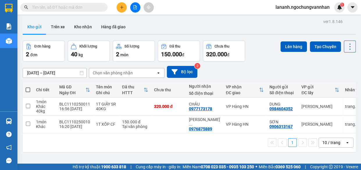
click at [189, 23] on div "Kho gửi Trên xe Kho nhận Hàng đã giao" at bounding box center [189, 27] width 333 height 15
click at [266, 68] on div "[DATE] – [DATE] Press the down arrow key to interact with the calendar and sele…" at bounding box center [189, 72] width 333 height 12
click at [121, 6] on icon "plus" at bounding box center [122, 7] width 4 height 4
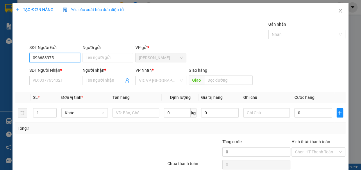
type input "0966539754"
click at [63, 70] on div "0966539754 - CẢNH" at bounding box center [54, 69] width 43 height 6
type input "CẢNH"
type input "0985213286"
type input "LUYỆN"
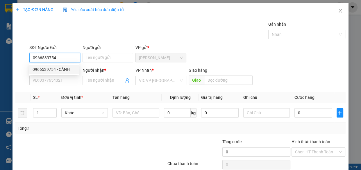
type input "N4 TRÂU QUỲ"
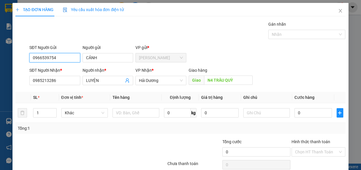
type input "120.000"
click at [156, 81] on span "Hải Dương" at bounding box center [161, 80] width 44 height 9
type input "0966539754"
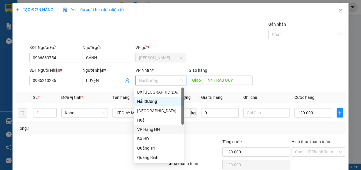
click at [149, 130] on div "VP Hàng HN" at bounding box center [158, 129] width 43 height 6
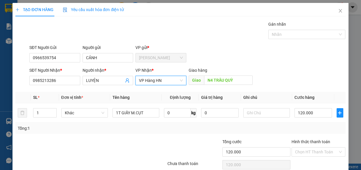
drag, startPoint x: 77, startPoint y: 127, endPoint x: 83, endPoint y: 124, distance: 6.3
click at [77, 126] on div "Tổng: 1" at bounding box center [79, 128] width 122 height 6
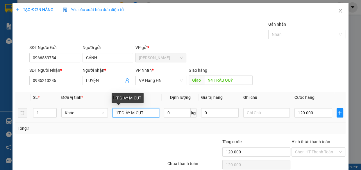
drag, startPoint x: 144, startPoint y: 113, endPoint x: 73, endPoint y: 117, distance: 70.8
click at [73, 117] on tr "1 Khác 1T GIẤY M.CỤT 0 kg 0 120.000" at bounding box center [180, 112] width 330 height 19
click at [133, 115] on input "1T GIẤY M.CỤT" at bounding box center [136, 112] width 47 height 9
drag, startPoint x: 130, startPoint y: 113, endPoint x: 147, endPoint y: 113, distance: 16.6
click at [147, 113] on input "1T GIẤY M.CỤT" at bounding box center [136, 112] width 47 height 9
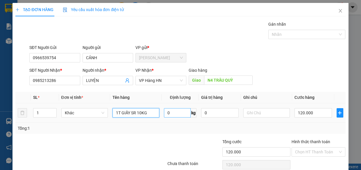
type input "1T GIẤY SR 10KG"
click at [174, 115] on input "0" at bounding box center [177, 112] width 27 height 9
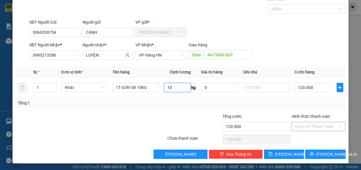
type input "10"
click at [303, 125] on input "Hình thức thanh toán" at bounding box center [316, 126] width 43 height 9
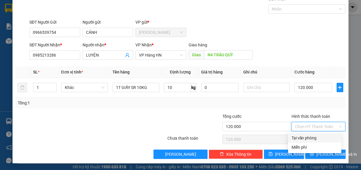
click at [299, 137] on div "Tại văn phòng" at bounding box center [315, 137] width 46 height 6
type input "0"
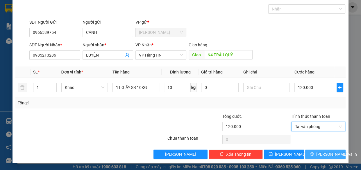
click at [315, 153] on button "[PERSON_NAME] và In" at bounding box center [325, 153] width 40 height 9
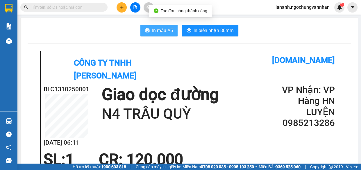
drag, startPoint x: 159, startPoint y: 31, endPoint x: 158, endPoint y: 38, distance: 7.0
click at [159, 31] on span "In mẫu A5" at bounding box center [162, 30] width 21 height 7
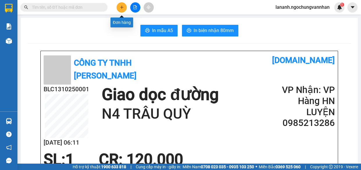
click at [122, 8] on icon "plus" at bounding box center [122, 7] width 4 height 4
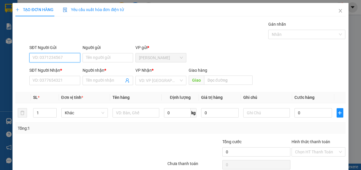
click at [60, 58] on input "SĐT Người Gửi" at bounding box center [54, 57] width 51 height 9
type input "0866023615"
click at [55, 69] on div "0866023615 - VÂN" at bounding box center [54, 69] width 43 height 6
type input "VÂN"
type input "0981540000"
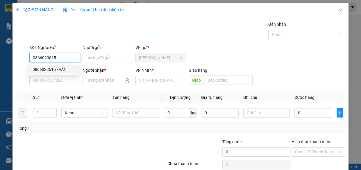
type input "TOÀN"
type input "200.000"
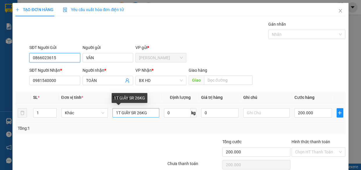
type input "0866023615"
drag, startPoint x: 148, startPoint y: 115, endPoint x: 44, endPoint y: 111, distance: 103.9
click at [47, 111] on tr "1 Khác 1T GIẤY SR 26KG 0 kg 0 200.000" at bounding box center [180, 112] width 330 height 19
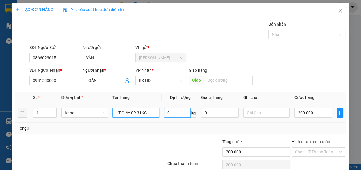
type input "1T GIẤY SR 31KG"
click at [178, 115] on input "0" at bounding box center [177, 112] width 27 height 9
type input "2"
type input "31"
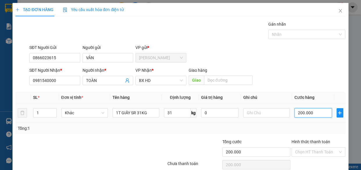
click at [308, 111] on input "200.000" at bounding box center [314, 112] width 38 height 9
type input "2"
type input "24"
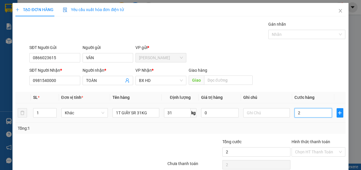
type input "24"
type input "240"
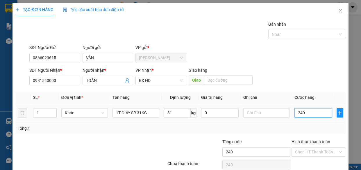
type input "2.400"
type input "24.000"
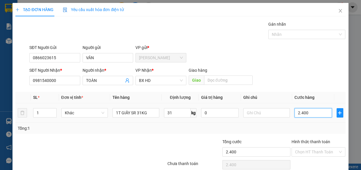
type input "24.000"
type input "240.000"
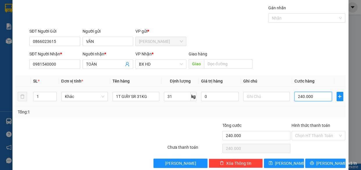
scroll to position [25, 0]
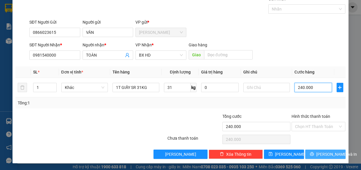
type input "240.000"
click at [314, 152] on icon "printer" at bounding box center [312, 154] width 4 height 4
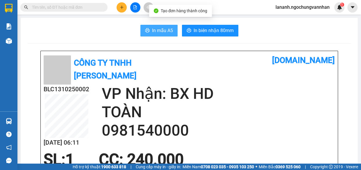
click at [152, 28] on span "In mẫu A5" at bounding box center [162, 30] width 21 height 7
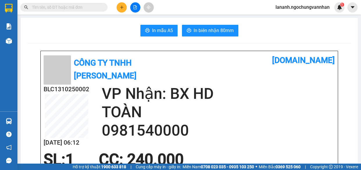
click at [124, 9] on icon "plus" at bounding box center [122, 7] width 4 height 4
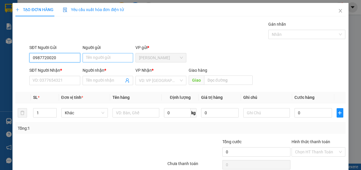
type input "0987720020"
click at [102, 60] on input "Người gửi" at bounding box center [108, 57] width 51 height 9
type input "TUẤN"
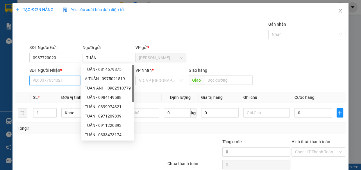
click at [64, 81] on input "SĐT Người Nhận *" at bounding box center [54, 80] width 51 height 9
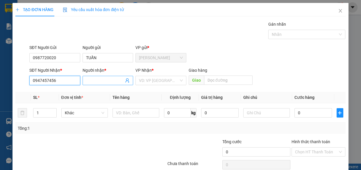
type input "0947457456"
click at [94, 83] on input "Người nhận *" at bounding box center [105, 80] width 38 height 6
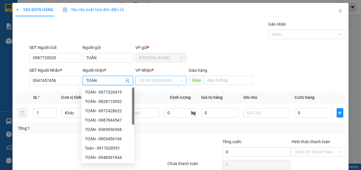
type input "TOÀN"
click at [147, 79] on input "search" at bounding box center [159, 80] width 40 height 9
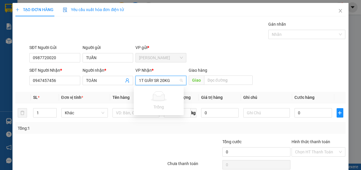
type input "1T GIẤY SR 20KGH"
drag, startPoint x: 174, startPoint y: 82, endPoint x: 91, endPoint y: 82, distance: 83.8
click at [91, 82] on div "SĐT Người Nhận * 0947457456 Người nhận * TOÀN VP Nhận * 1T GIẤY SR 20KGH VD: VP…" at bounding box center [187, 77] width 319 height 20
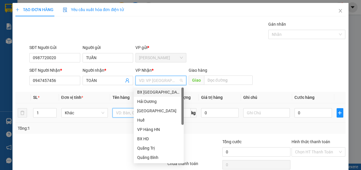
click at [114, 113] on input "text" at bounding box center [136, 112] width 47 height 9
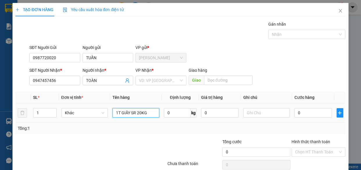
type input "1T GIẤY SR 20KG"
click at [183, 117] on div "0 kg" at bounding box center [180, 113] width 33 height 12
click at [183, 114] on input "0" at bounding box center [177, 112] width 27 height 9
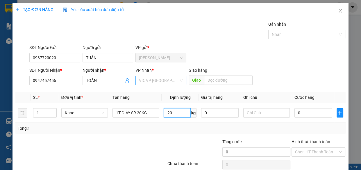
type input "20"
click at [164, 79] on input "search" at bounding box center [159, 80] width 40 height 9
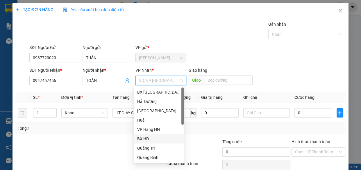
click at [147, 138] on div "BX HD" at bounding box center [158, 138] width 43 height 6
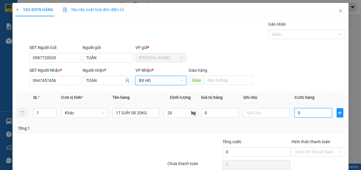
click at [302, 114] on input "0" at bounding box center [314, 112] width 38 height 9
type input "1"
type input "16"
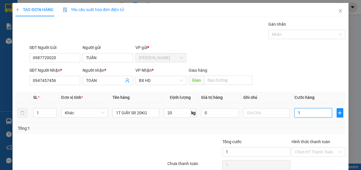
type input "16"
type input "160"
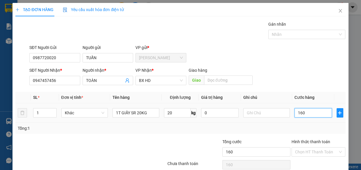
type input "1.600"
type input "16.000"
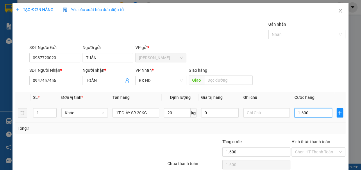
type input "16.000"
type input "160.000"
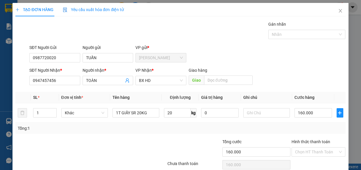
click at [259, 132] on div "Tổng: 1" at bounding box center [180, 127] width 330 height 11
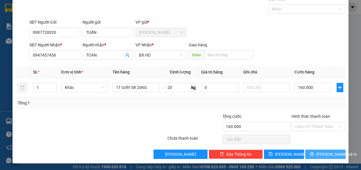
click at [316, 155] on button "[PERSON_NAME] và In" at bounding box center [325, 153] width 40 height 9
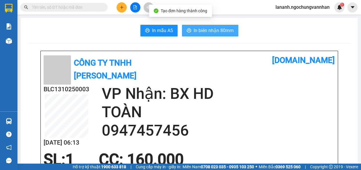
click at [229, 31] on span "In biên nhận 80mm" at bounding box center [214, 30] width 40 height 7
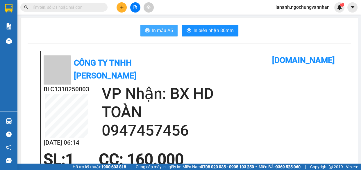
click at [156, 29] on span "In mẫu A5" at bounding box center [162, 30] width 21 height 7
click at [120, 6] on icon "plus" at bounding box center [122, 7] width 4 height 4
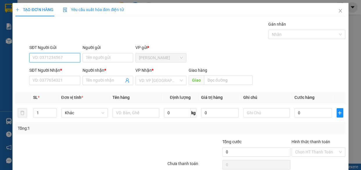
click at [60, 57] on input "SĐT Người Gửi" at bounding box center [54, 57] width 51 height 9
type input "0384430537"
click at [71, 70] on div "0384430537 - PHƯỢNG" at bounding box center [55, 69] width 45 height 6
type input "PHƯỢNG"
type input "0915315869"
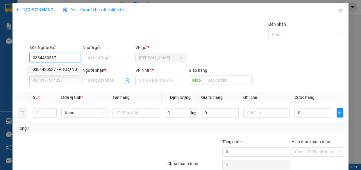
type input "[PERSON_NAME]"
type input "120.000"
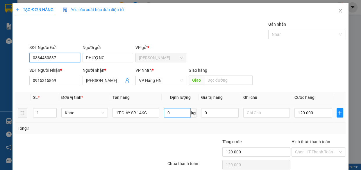
type input "0384430537"
click at [170, 113] on input "0" at bounding box center [177, 112] width 27 height 9
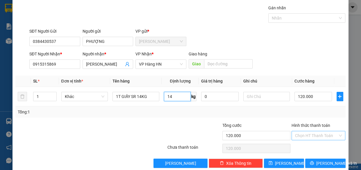
scroll to position [25, 0]
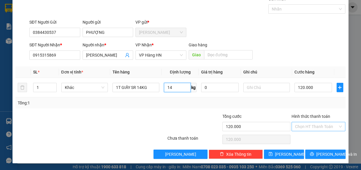
type input "14"
click at [302, 127] on input "Hình thức thanh toán" at bounding box center [316, 126] width 43 height 9
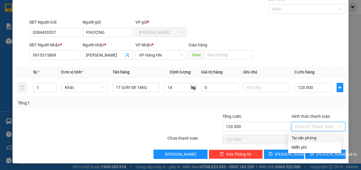
drag, startPoint x: 305, startPoint y: 136, endPoint x: 307, endPoint y: 142, distance: 5.6
click at [305, 137] on div "Tại văn phòng" at bounding box center [315, 137] width 46 height 6
type input "0"
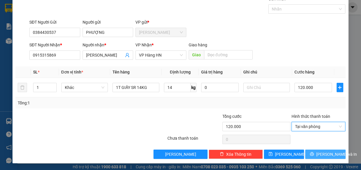
click at [317, 156] on span "[PERSON_NAME] và In" at bounding box center [336, 154] width 41 height 6
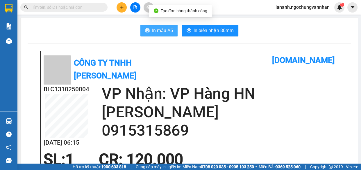
click at [149, 28] on button "In mẫu A5" at bounding box center [158, 31] width 37 height 12
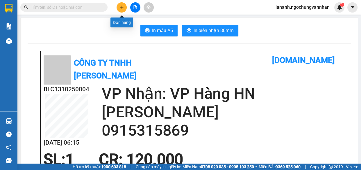
click at [122, 8] on button at bounding box center [122, 7] width 10 height 10
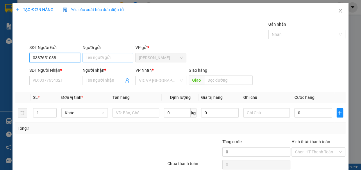
type input "0387651038"
click at [94, 57] on input "Người gửi" at bounding box center [108, 57] width 51 height 9
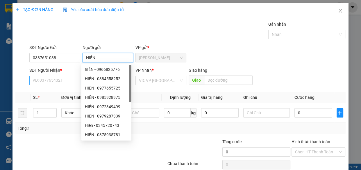
type input "HIỀN"
click at [60, 83] on input "SĐT Người Nhận *" at bounding box center [54, 80] width 51 height 9
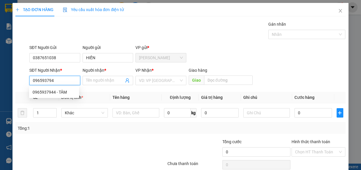
type input "0965937944"
click at [59, 91] on div "0965937944 - TÂM" at bounding box center [54, 92] width 43 height 6
type input "TÂM"
type input "400.000"
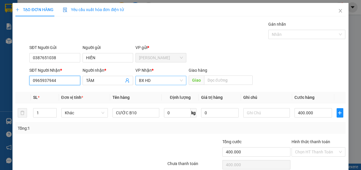
click at [162, 82] on span "BX HD" at bounding box center [161, 80] width 44 height 9
type input "0965937944"
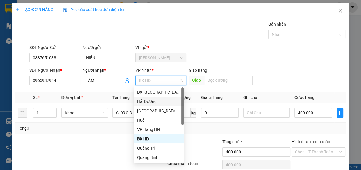
drag, startPoint x: 152, startPoint y: 102, endPoint x: 185, endPoint y: 90, distance: 35.4
click at [154, 101] on div "Hải Dương" at bounding box center [158, 101] width 43 height 6
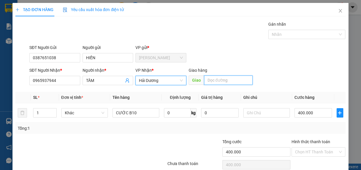
click at [211, 81] on input "text" at bounding box center [228, 79] width 49 height 9
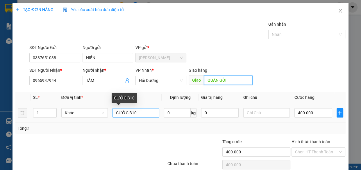
type input "QUÁN GỎI"
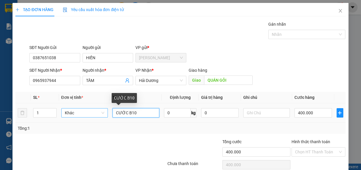
drag, startPoint x: 142, startPoint y: 113, endPoint x: 104, endPoint y: 113, distance: 38.4
click at [110, 114] on td "CƯỚC B10" at bounding box center [135, 112] width 51 height 19
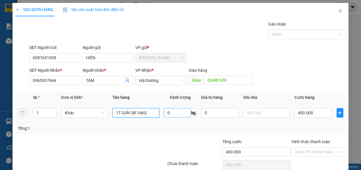
type input "1T GIẤY SR 16KG"
click at [174, 115] on input "0" at bounding box center [177, 112] width 27 height 9
type input "16"
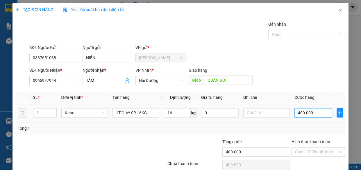
click at [313, 114] on input "400.000" at bounding box center [314, 112] width 38 height 9
type input "1"
type input "13"
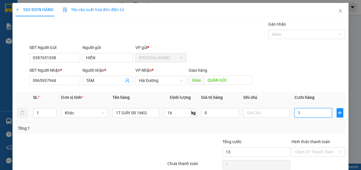
type input "13"
type input "130"
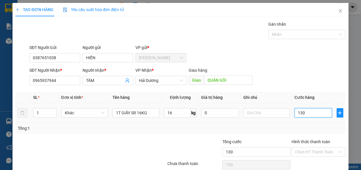
type input "1.300"
type input "13.000"
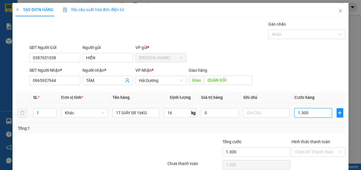
type input "13.000"
type input "130.000"
click at [300, 152] on input "Hình thức thanh toán" at bounding box center [316, 151] width 43 height 9
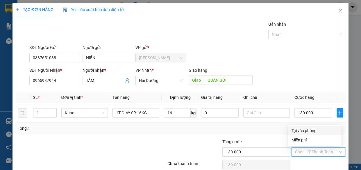
click at [298, 132] on div "Tại văn phòng" at bounding box center [315, 130] width 46 height 6
type input "0"
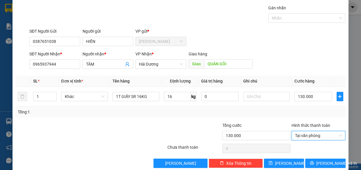
scroll to position [25, 0]
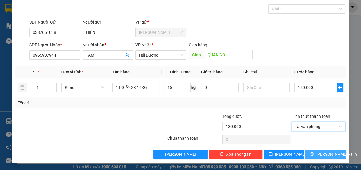
click at [319, 151] on span "[PERSON_NAME] và In" at bounding box center [336, 154] width 41 height 6
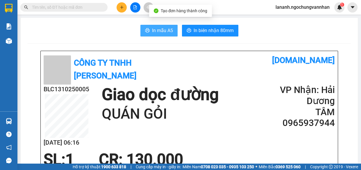
click at [152, 30] on span "In mẫu A5" at bounding box center [162, 30] width 21 height 7
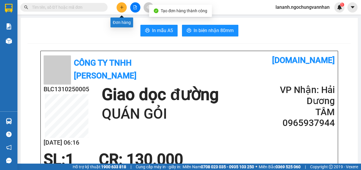
click at [120, 6] on icon "plus" at bounding box center [122, 7] width 4 height 4
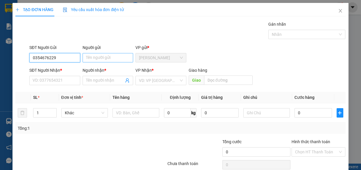
type input "0354676229"
click at [95, 58] on input "Người gửi" at bounding box center [108, 57] width 51 height 9
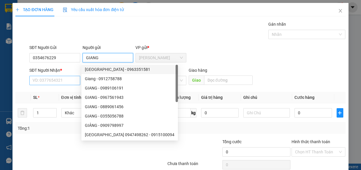
type input "GIANG"
click at [64, 79] on input "SĐT Người Nhận *" at bounding box center [54, 80] width 51 height 9
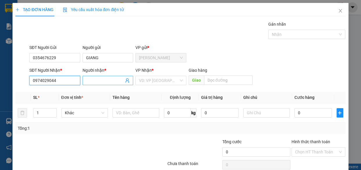
type input "0974029044"
click at [89, 78] on input "Người nhận *" at bounding box center [105, 80] width 38 height 6
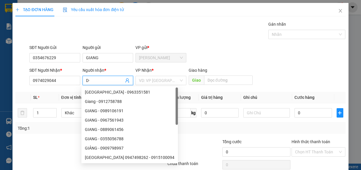
type input "D"
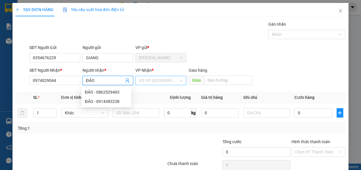
type input "ĐẢO"
click at [160, 81] on input "search" at bounding box center [159, 80] width 40 height 9
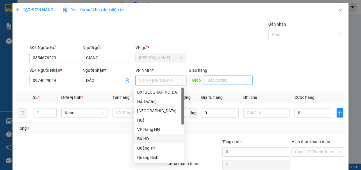
drag, startPoint x: 146, startPoint y: 137, endPoint x: 206, endPoint y: 75, distance: 86.2
click at [147, 136] on div "BX HD" at bounding box center [158, 138] width 43 height 6
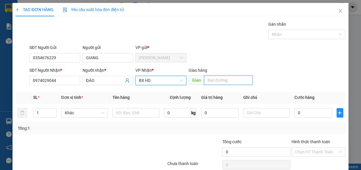
click at [208, 83] on input "text" at bounding box center [228, 79] width 49 height 9
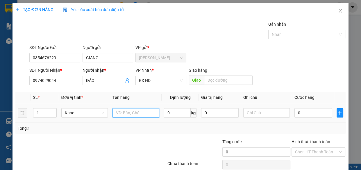
click at [126, 113] on input "text" at bounding box center [136, 112] width 47 height 9
type input "1T GIẤY SR 28KG"
click at [174, 113] on input "0" at bounding box center [177, 112] width 27 height 9
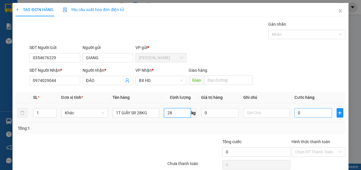
type input "28"
click at [311, 111] on input "0" at bounding box center [314, 112] width 38 height 9
type input "2"
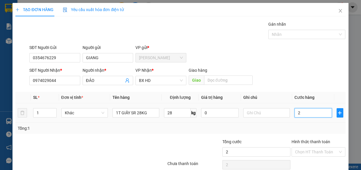
type input "22"
type input "220"
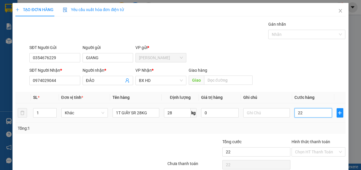
type input "220"
type input "2.200"
type input "22.000"
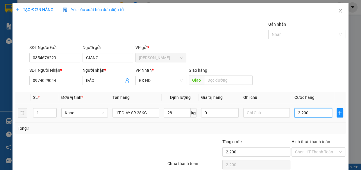
type input "22.000"
type input "220.000"
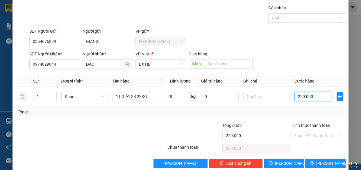
scroll to position [25, 0]
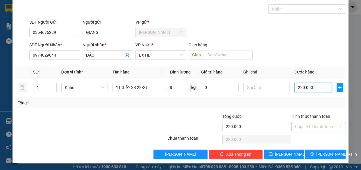
type input "220.000"
drag, startPoint x: 313, startPoint y: 122, endPoint x: 295, endPoint y: 123, distance: 18.6
click at [313, 122] on input "Hình thức thanh toán" at bounding box center [316, 126] width 43 height 9
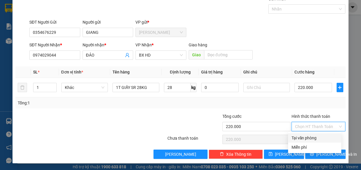
click at [304, 139] on div "Tại văn phòng" at bounding box center [315, 137] width 46 height 6
type input "0"
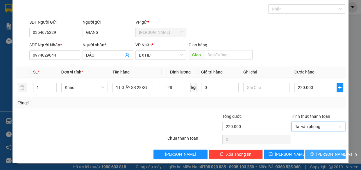
drag, startPoint x: 317, startPoint y: 154, endPoint x: 298, endPoint y: 153, distance: 19.0
click at [315, 154] on button "[PERSON_NAME] và In" at bounding box center [325, 153] width 40 height 9
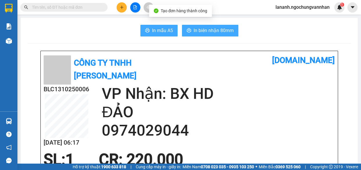
click at [182, 30] on button "In biên nhận 80mm" at bounding box center [210, 31] width 56 height 12
click at [173, 30] on button "In mẫu A5" at bounding box center [158, 31] width 37 height 12
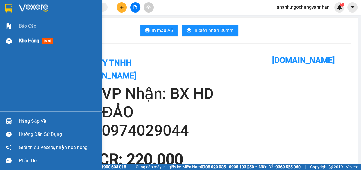
click at [18, 38] on div "Kho hàng mới" at bounding box center [51, 40] width 102 height 15
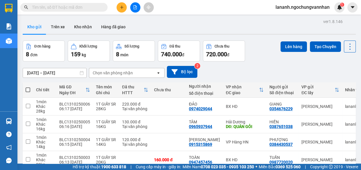
click at [261, 70] on div "[DATE] – [DATE] Press the down arrow key to interact with the calendar and sele…" at bounding box center [189, 72] width 333 height 12
drag, startPoint x: 265, startPoint y: 65, endPoint x: 174, endPoint y: 5, distance: 108.9
click at [262, 64] on div "[DATE] – [DATE] Press the down arrow key to interact with the calendar and sele…" at bounding box center [189, 71] width 333 height 21
click at [123, 5] on button at bounding box center [122, 7] width 10 height 10
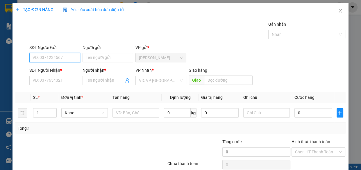
click at [56, 53] on input "SĐT Người Gửi" at bounding box center [54, 57] width 51 height 9
type input "0989004997"
click at [59, 67] on div "0989004997 - THƯƠNG" at bounding box center [55, 69] width 44 height 6
type input "THƯƠNG"
type input "0979399346"
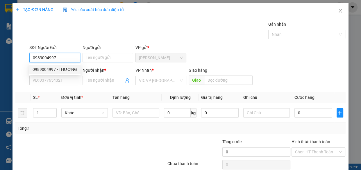
type input "HẢI"
type input "500.000"
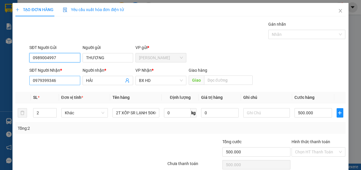
type input "0989004997"
drag, startPoint x: 67, startPoint y: 84, endPoint x: 0, endPoint y: 80, distance: 66.8
click at [0, 80] on div "TẠO ĐƠN HÀNG Yêu cầu xuất hóa đơn điện tử Transit Pickup Surcharge Ids Transit …" at bounding box center [180, 85] width 361 height 170
type input "0978047768"
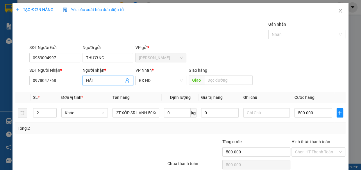
drag, startPoint x: 111, startPoint y: 79, endPoint x: 6, endPoint y: 66, distance: 106.4
click at [6, 66] on div "TẠO ĐƠN HÀNG Yêu cầu xuất hóa đơn điện tử Transit Pickup Surcharge Ids Transit …" at bounding box center [180, 85] width 361 height 170
type input "c"
type input "CHÚ TRANG"
click at [70, 81] on input "0978047768" at bounding box center [54, 80] width 51 height 9
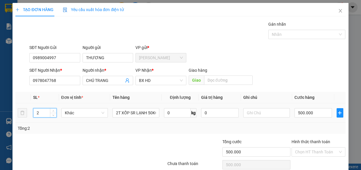
drag, startPoint x: 43, startPoint y: 113, endPoint x: 0, endPoint y: 108, distance: 43.4
click at [0, 108] on div "TẠO ĐƠN HÀNG Yêu cầu xuất hóa đơn điện tử Transit Pickup Surcharge Ids Transit …" at bounding box center [180, 85] width 361 height 170
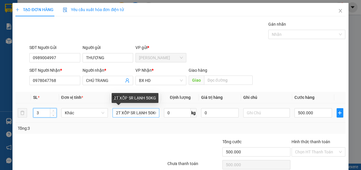
type input "3"
drag, startPoint x: 112, startPoint y: 112, endPoint x: 242, endPoint y: 117, distance: 130.1
click at [242, 117] on tr "3 Khác 2T XỐP SR LẠNH 50KG 0 kg 0 500.000" at bounding box center [180, 112] width 330 height 19
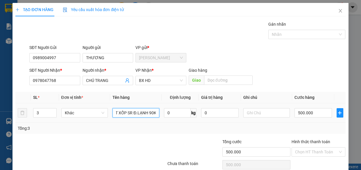
scroll to position [0, 6]
type input "3T XỐP SR Đ.LẠNH 90KG"
click at [170, 114] on input "0" at bounding box center [177, 112] width 27 height 9
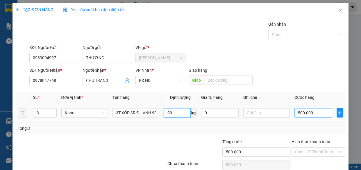
type input "90"
click at [300, 112] on input "500.000" at bounding box center [314, 112] width 38 height 9
type input "8"
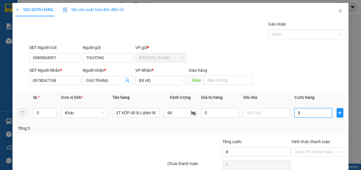
type input "85"
type input "850"
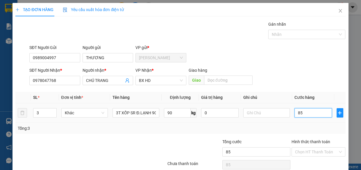
type input "850"
type input "8.500"
type input "85.000"
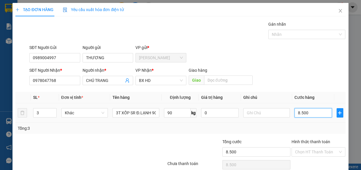
type input "85.000"
type input "850.000"
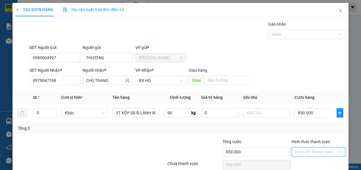
click at [308, 153] on input "Hình thức thanh toán" at bounding box center [316, 151] width 43 height 9
click at [257, 126] on div "Tổng: 3" at bounding box center [180, 128] width 325 height 6
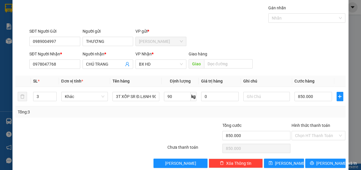
scroll to position [25, 0]
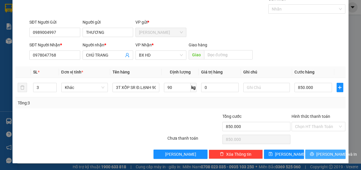
click at [316, 153] on button "[PERSON_NAME] và In" at bounding box center [325, 153] width 40 height 9
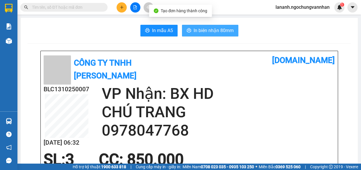
click at [216, 32] on span "In biên nhận 80mm" at bounding box center [214, 30] width 40 height 7
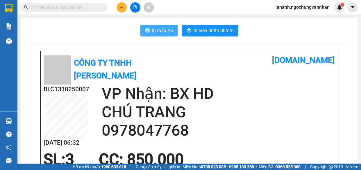
click at [157, 29] on span "In mẫu A5" at bounding box center [162, 30] width 21 height 7
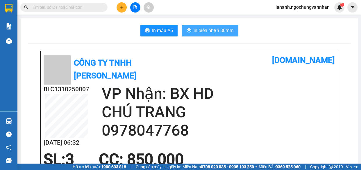
click at [204, 34] on button "In biên nhận 80mm" at bounding box center [210, 31] width 56 height 12
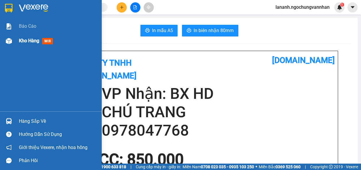
click at [28, 44] on div "Kho hàng mới" at bounding box center [37, 40] width 36 height 7
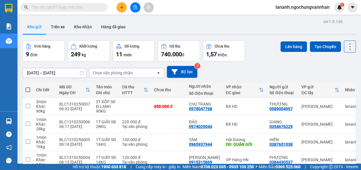
click at [250, 72] on div "[DATE] – [DATE] Press the down arrow key to interact with the calendar and sele…" at bounding box center [189, 72] width 333 height 12
click at [274, 77] on div "[DATE] – [DATE] Press the down arrow key to interact with the calendar and sele…" at bounding box center [189, 72] width 333 height 12
click at [254, 64] on div "[DATE] – [DATE] Press the down arrow key to interact with the calendar and sele…" at bounding box center [189, 71] width 333 height 21
click at [221, 23] on div "Kho gửi Trên xe Kho nhận Hàng đã giao" at bounding box center [189, 27] width 333 height 15
click at [123, 5] on button at bounding box center [122, 7] width 10 height 10
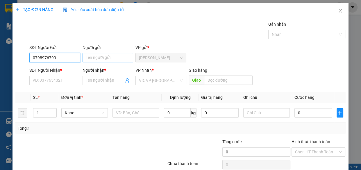
type input "0798976799"
click at [105, 57] on input "Người gửi" at bounding box center [108, 57] width 51 height 9
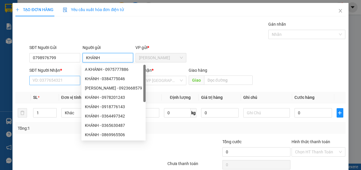
type input "KHÁNH"
click at [49, 81] on input "SĐT Người Nhận *" at bounding box center [54, 80] width 51 height 9
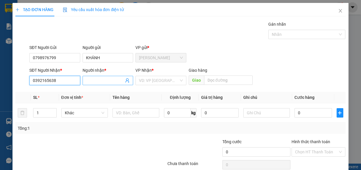
type input "0392165638"
click at [89, 77] on input "Người nhận *" at bounding box center [105, 80] width 38 height 6
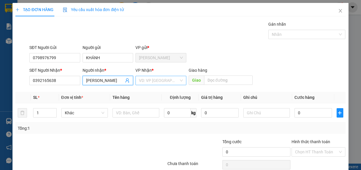
click at [177, 79] on div "VD: VP [GEOGRAPHIC_DATA]" at bounding box center [161, 80] width 51 height 9
type input "[PERSON_NAME]"
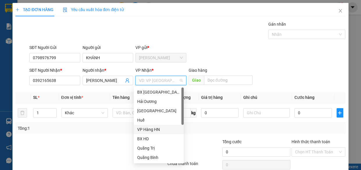
click at [150, 129] on div "VP Hàng HN" at bounding box center [158, 129] width 43 height 6
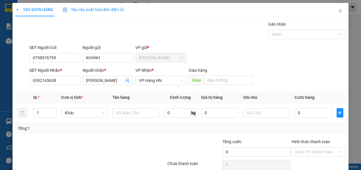
click at [150, 129] on div "Tổng: 1" at bounding box center [180, 128] width 325 height 6
click at [148, 108] on input "text" at bounding box center [136, 112] width 47 height 9
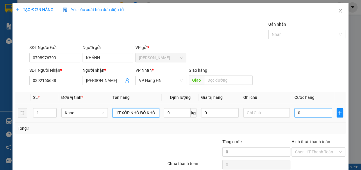
type input "1T XỐP NHỎ ĐỒ KHÔ"
click at [308, 116] on input "0" at bounding box center [314, 112] width 38 height 9
type input "1"
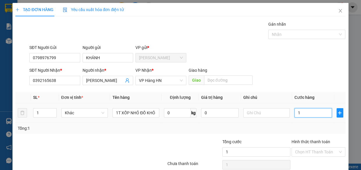
type input "12"
type input "120"
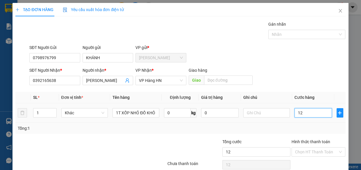
type input "120"
type input "1.200"
type input "12.000"
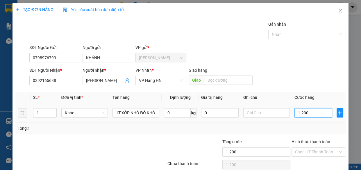
type input "12.000"
type input "120.000"
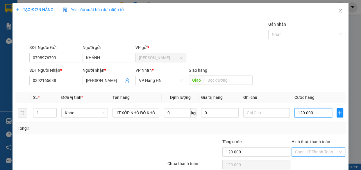
type input "120.000"
click at [304, 151] on input "Hình thức thanh toán" at bounding box center [316, 151] width 43 height 9
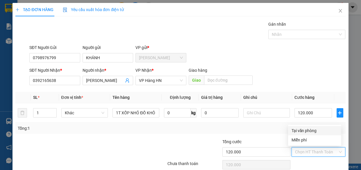
click at [293, 133] on div "Tại văn phòng" at bounding box center [315, 130] width 46 height 6
type input "0"
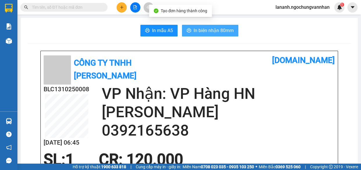
click at [197, 32] on span "In biên nhận 80mm" at bounding box center [214, 30] width 40 height 7
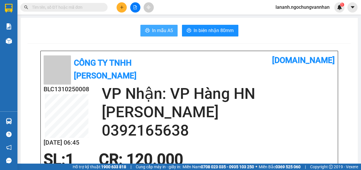
click at [161, 28] on span "In mẫu A5" at bounding box center [162, 30] width 21 height 7
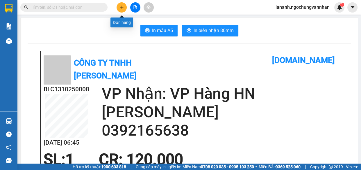
click at [124, 8] on button at bounding box center [122, 7] width 10 height 10
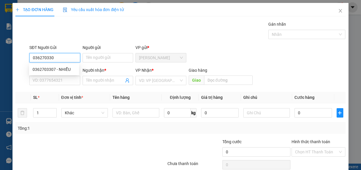
type input "0362703307"
click at [58, 72] on div "0362703307 - NHIỄU" at bounding box center [54, 69] width 43 height 6
type input "NHIỄU"
type input "0918765846"
type input "TUYẾT"
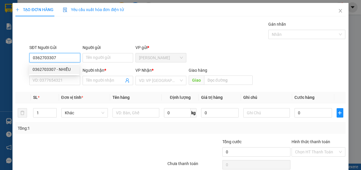
type input "TAM ĐIỆP"
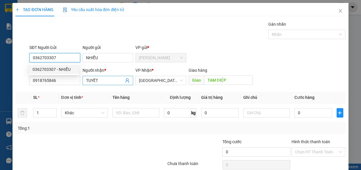
type input "260.000"
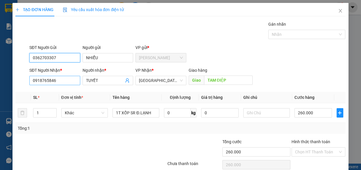
type input "0362703307"
drag, startPoint x: 58, startPoint y: 80, endPoint x: 0, endPoint y: 78, distance: 58.2
click at [0, 78] on div "TẠO ĐƠN HÀNG Yêu cầu xuất hóa đơn điện tử Transit Pickup Surcharge Ids Transit …" at bounding box center [180, 85] width 361 height 170
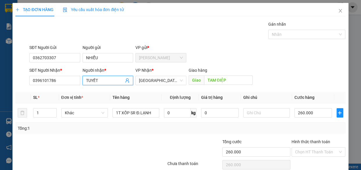
drag, startPoint x: 88, startPoint y: 85, endPoint x: 17, endPoint y: 94, distance: 71.9
click at [23, 94] on div "Transit Pickup Surcharge Ids Transit Deliver Surcharge Ids Transit Deliver Surc…" at bounding box center [180, 102] width 330 height 163
click at [61, 84] on input "0396101786" at bounding box center [54, 80] width 51 height 9
type input "0396101768"
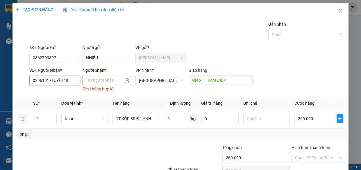
type input "0396101768"
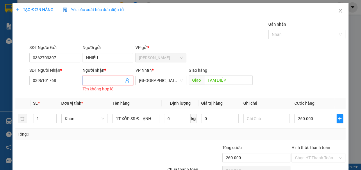
click at [100, 79] on input "Người nhận *" at bounding box center [105, 80] width 38 height 6
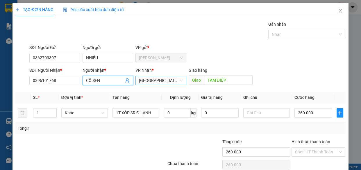
click at [143, 80] on span "[GEOGRAPHIC_DATA]" at bounding box center [161, 80] width 44 height 9
type input "CÔ SEN"
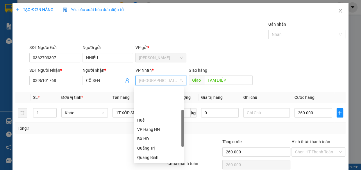
click at [264, 52] on div "SĐT Người Gửi 0362703307 Người gửi NHIỄU VP gửi * [GEOGRAPHIC_DATA]" at bounding box center [187, 54] width 319 height 20
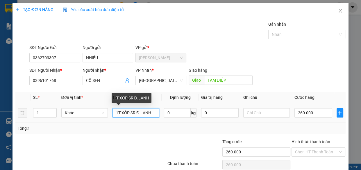
click at [150, 114] on input "1T XỐP SR Đ.LẠNH" at bounding box center [136, 112] width 47 height 9
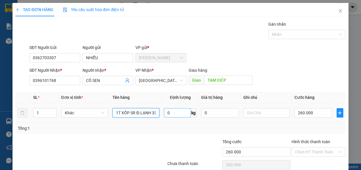
type input "1T XỐP SR Đ.LẠNH 33KG"
click at [172, 110] on input "0" at bounding box center [177, 112] width 27 height 9
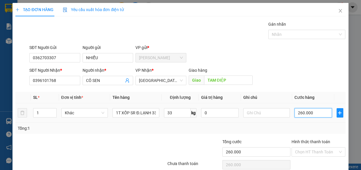
click at [305, 109] on input "260.000" at bounding box center [314, 112] width 38 height 9
click at [302, 152] on input "Hình thức thanh toán" at bounding box center [316, 151] width 43 height 9
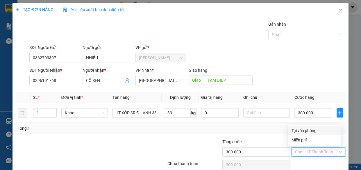
drag, startPoint x: 303, startPoint y: 131, endPoint x: 300, endPoint y: 132, distance: 3.1
click at [303, 131] on div "Tại văn phòng" at bounding box center [315, 130] width 46 height 6
click at [295, 132] on div "Tổng: 1" at bounding box center [180, 127] width 330 height 11
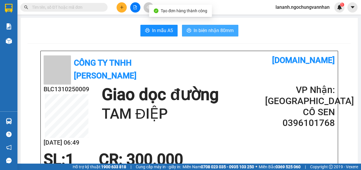
click at [213, 32] on span "In biên nhận 80mm" at bounding box center [214, 30] width 40 height 7
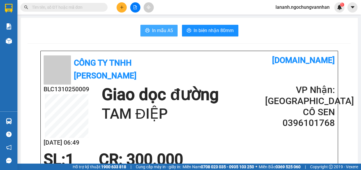
click at [162, 33] on span "In mẫu A5" at bounding box center [162, 30] width 21 height 7
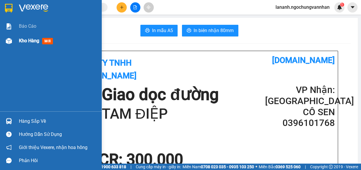
click at [35, 42] on span "Kho hàng" at bounding box center [29, 41] width 20 height 6
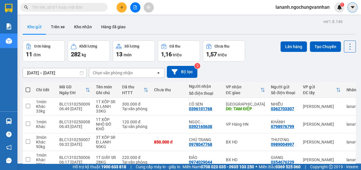
click at [356, 9] on button at bounding box center [353, 7] width 10 height 10
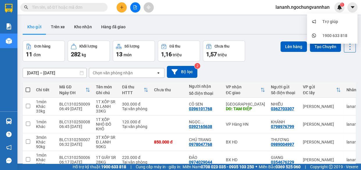
click at [284, 70] on div "[DATE] – [DATE] Press the down arrow key to interact with the calendar and sele…" at bounding box center [189, 72] width 333 height 12
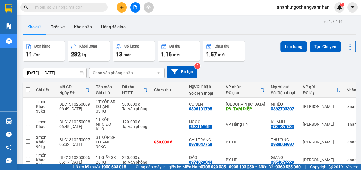
click at [121, 8] on icon "plus" at bounding box center [122, 7] width 4 height 4
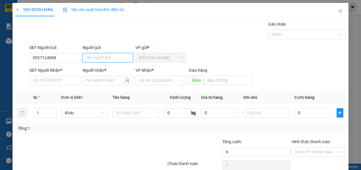
click at [97, 57] on input "Người gửi" at bounding box center [108, 57] width 51 height 9
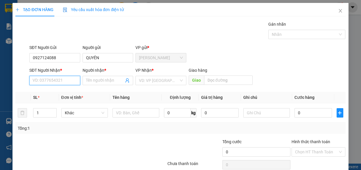
click at [40, 81] on input "SĐT Người Nhận *" at bounding box center [54, 80] width 51 height 9
click at [110, 82] on input "Người nhận *" at bounding box center [105, 80] width 38 height 6
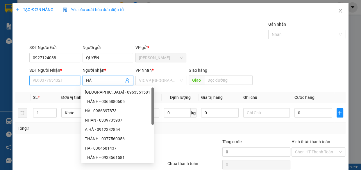
click at [56, 81] on input "SĐT Người Nhận *" at bounding box center [54, 80] width 51 height 9
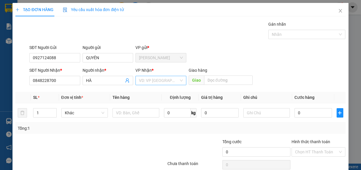
click at [154, 81] on input "search" at bounding box center [159, 80] width 40 height 9
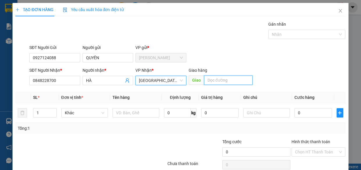
click at [224, 78] on input "text" at bounding box center [228, 79] width 49 height 9
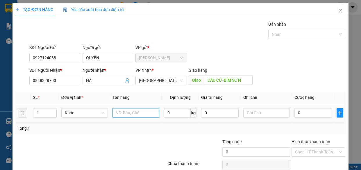
click at [150, 112] on input "text" at bounding box center [136, 112] width 47 height 9
click at [175, 112] on input "0" at bounding box center [177, 112] width 27 height 9
click at [287, 110] on td at bounding box center [266, 112] width 51 height 19
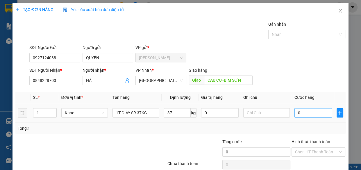
drag, startPoint x: 288, startPoint y: 111, endPoint x: 298, endPoint y: 112, distance: 9.7
click at [292, 111] on td "0" at bounding box center [313, 112] width 42 height 19
click at [300, 112] on input "0" at bounding box center [314, 112] width 38 height 9
click at [293, 130] on div "Tổng: 1" at bounding box center [180, 128] width 325 height 6
click at [323, 147] on input "Hình thức thanh toán" at bounding box center [316, 151] width 43 height 9
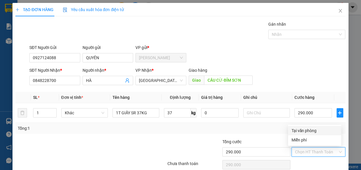
click at [306, 132] on div "Tại văn phòng" at bounding box center [315, 130] width 46 height 6
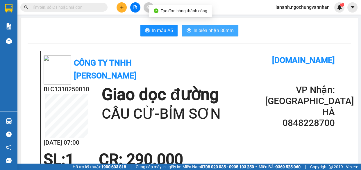
click at [207, 28] on span "In biên nhận 80mm" at bounding box center [214, 30] width 40 height 7
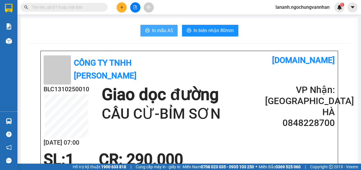
click at [160, 31] on span "In mẫu A5" at bounding box center [162, 30] width 21 height 7
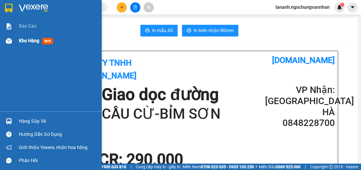
click at [15, 40] on div "Kho hàng mới" at bounding box center [51, 40] width 102 height 15
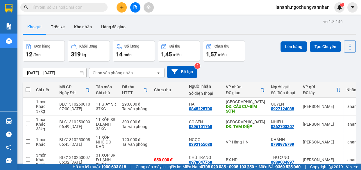
click at [270, 63] on div "[DATE] – [DATE] Press the down arrow key to interact with the calendar and sele…" at bounding box center [189, 71] width 333 height 21
click at [122, 5] on icon "plus" at bounding box center [122, 7] width 4 height 4
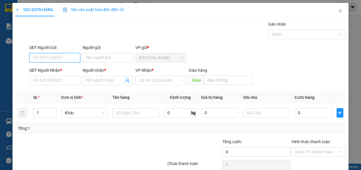
paste input "0914811017"
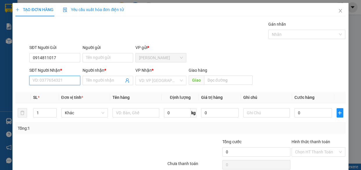
click at [53, 81] on input "SĐT Người Nhận *" at bounding box center [54, 80] width 51 height 9
paste input "0914811017"
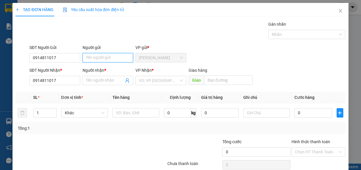
click at [101, 57] on input "Người gửi" at bounding box center [108, 57] width 51 height 9
drag, startPoint x: 79, startPoint y: 57, endPoint x: 30, endPoint y: 55, distance: 48.9
click at [30, 55] on div "SĐT Người Gửi 0914811017 Người gửi cường cường VP gửi * [PERSON_NAME]" at bounding box center [187, 54] width 319 height 20
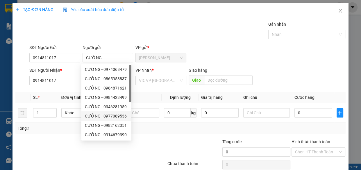
click at [81, 31] on div "Gán nhãn Nhãn" at bounding box center [187, 31] width 319 height 20
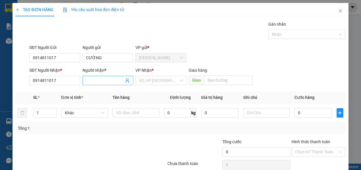
click at [93, 79] on input "Người nhận *" at bounding box center [105, 80] width 38 height 6
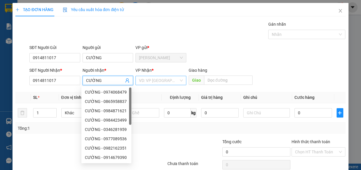
click at [154, 83] on input "search" at bounding box center [159, 80] width 40 height 9
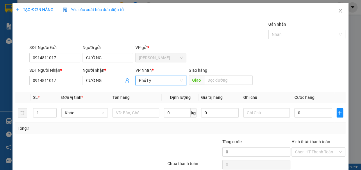
drag, startPoint x: 96, startPoint y: 143, endPoint x: 102, endPoint y: 142, distance: 5.8
click at [97, 143] on div at bounding box center [63, 148] width 97 height 20
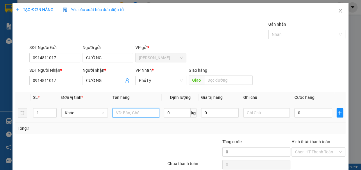
click at [139, 112] on input "text" at bounding box center [136, 112] width 47 height 9
click at [180, 110] on input "0" at bounding box center [177, 112] width 27 height 9
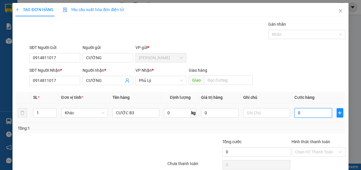
click at [311, 115] on input "0" at bounding box center [314, 112] width 38 height 9
drag, startPoint x: 315, startPoint y: 151, endPoint x: 308, endPoint y: 148, distance: 7.7
click at [312, 151] on input "Hình thức thanh toán" at bounding box center [316, 151] width 43 height 9
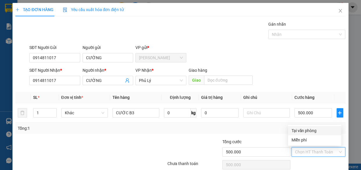
click at [296, 130] on div "Tại văn phòng" at bounding box center [315, 130] width 46 height 6
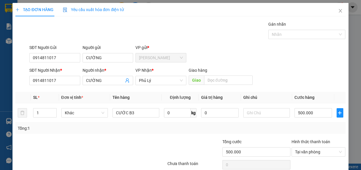
drag, startPoint x: 315, startPoint y: 155, endPoint x: 277, endPoint y: 145, distance: 39.4
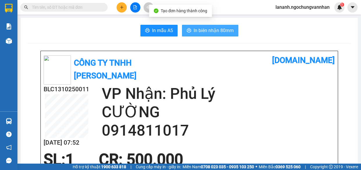
click at [205, 30] on span "In biên nhận 80mm" at bounding box center [214, 30] width 40 height 7
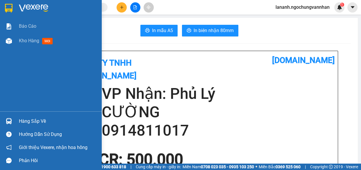
drag, startPoint x: 17, startPoint y: 45, endPoint x: 33, endPoint y: 1, distance: 47.1
click at [19, 38] on div "Kho hàng mới" at bounding box center [51, 40] width 102 height 15
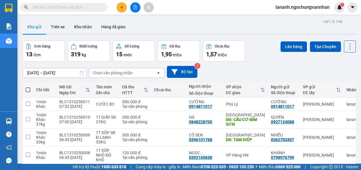
click at [252, 73] on div "[DATE] – [DATE] Press the down arrow key to interact with the calendar and sele…" at bounding box center [189, 72] width 333 height 12
